Goal: Information Seeking & Learning: Learn about a topic

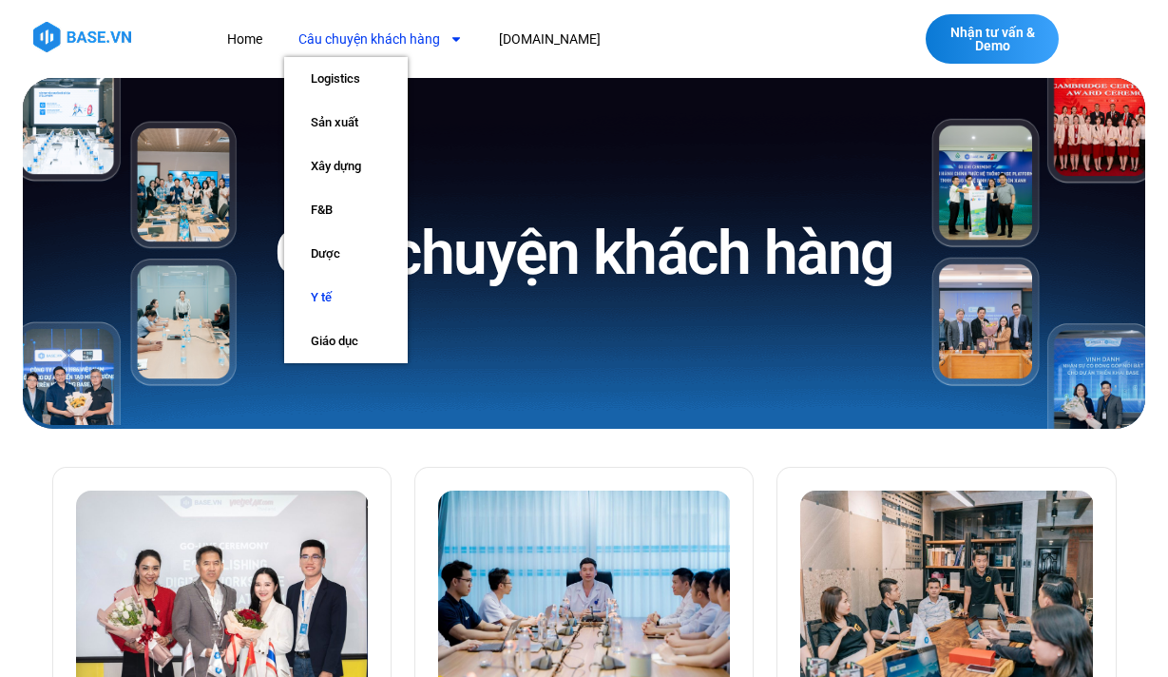
click at [326, 304] on link "Y tế" at bounding box center [346, 298] width 124 height 44
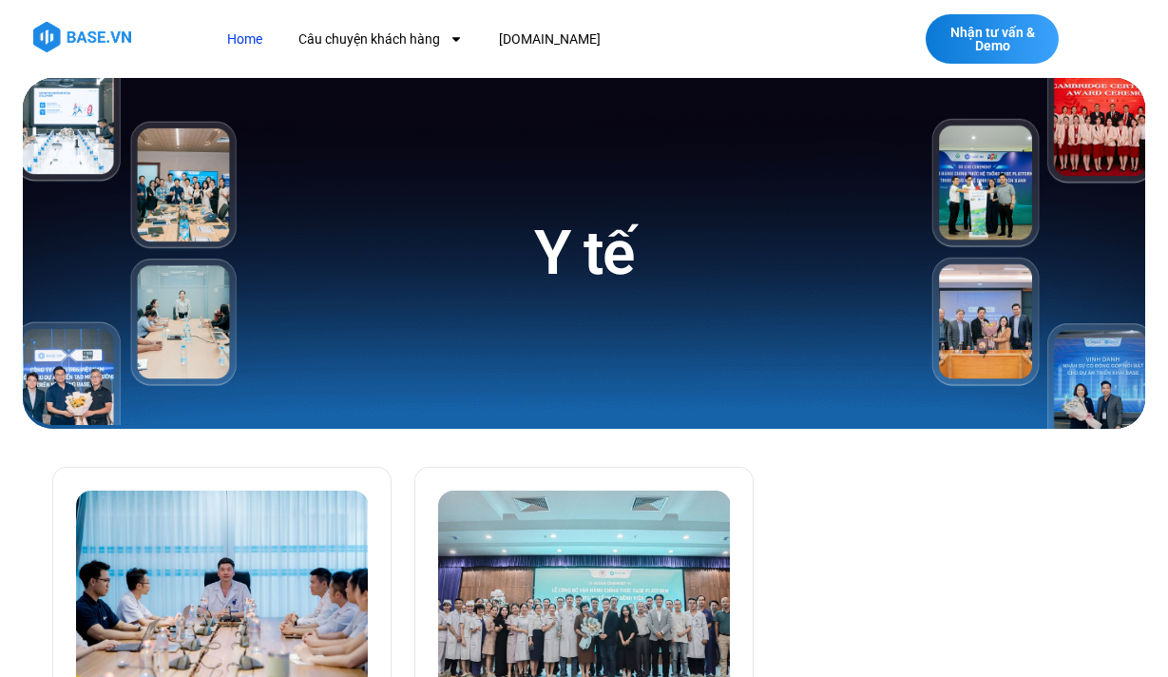
click at [246, 39] on link "Home" at bounding box center [245, 39] width 64 height 35
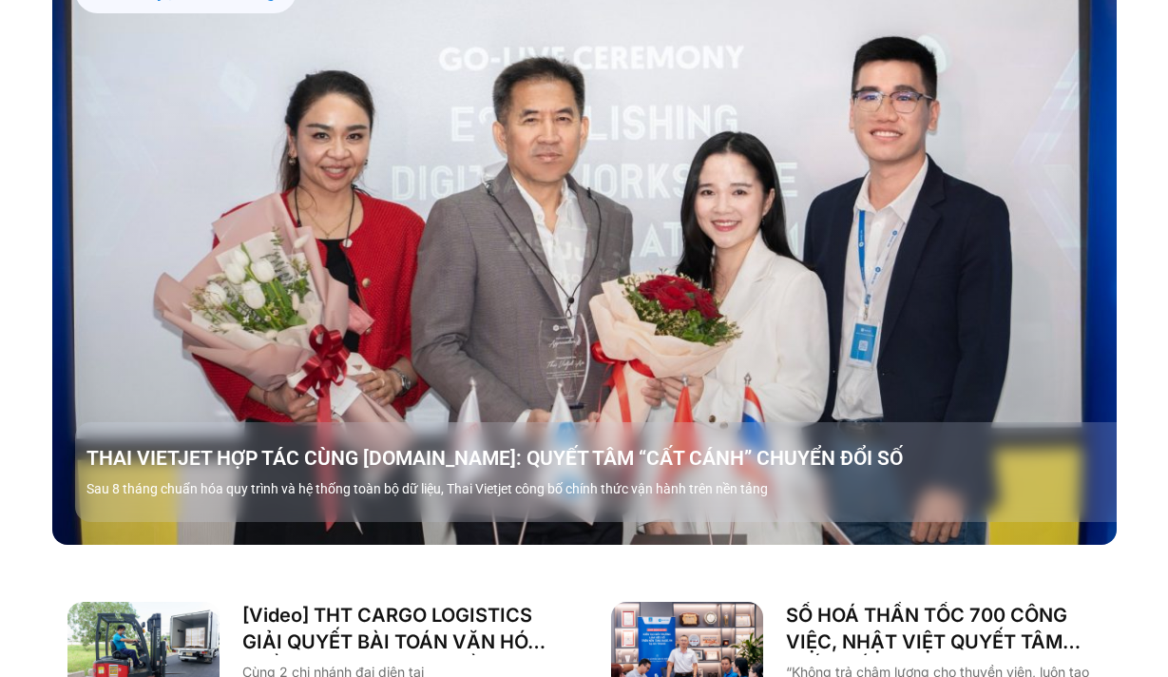
scroll to position [2114, 0]
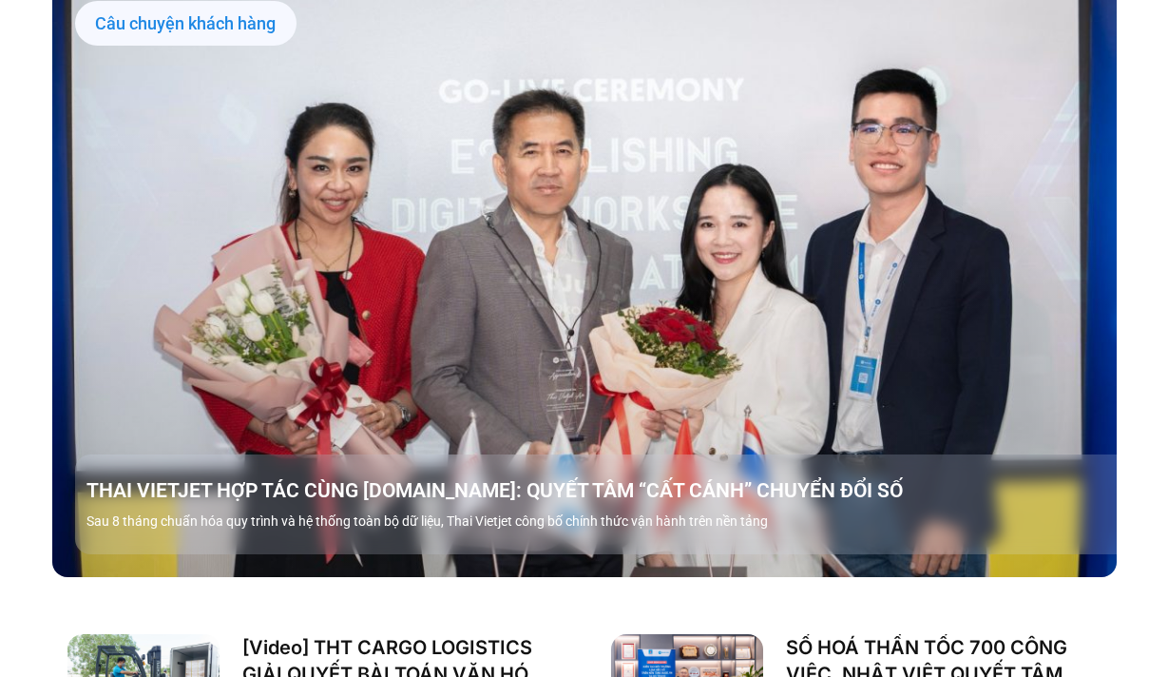
click at [344, 347] on link "Các tab. Mở mục bằng phím Enter hoặc Space, đóng bằng phím Esc và di chuyển bằn…" at bounding box center [584, 277] width 1064 height 599
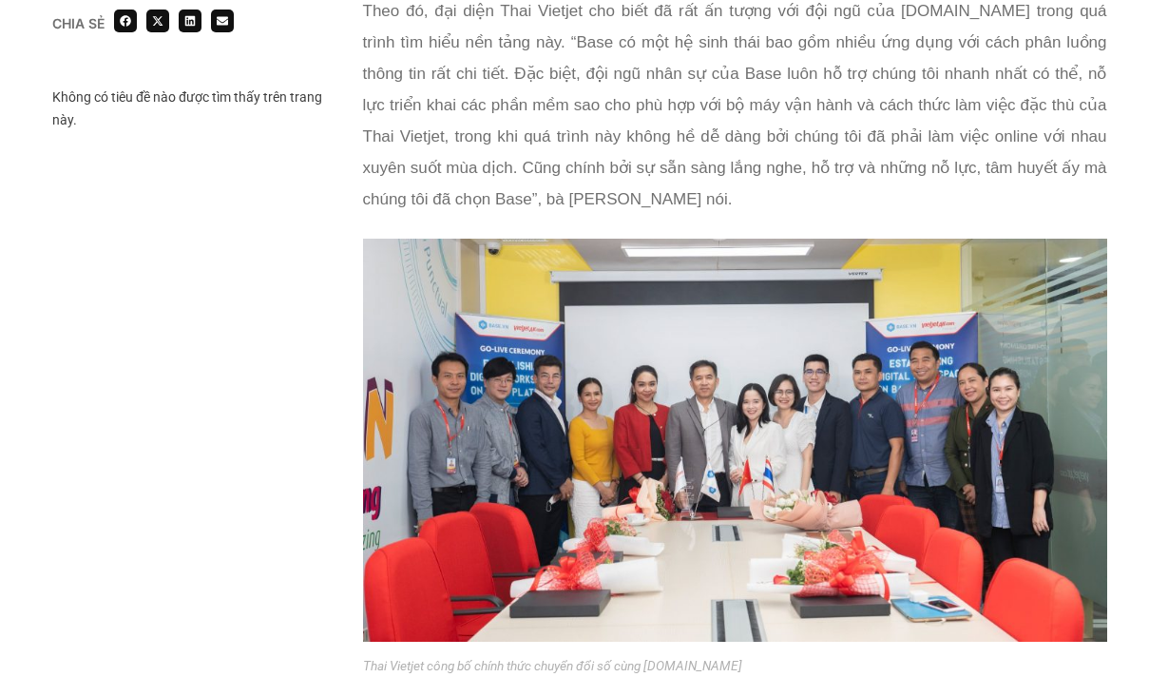
scroll to position [1969, 0]
